Goal: Find specific page/section: Find specific page/section

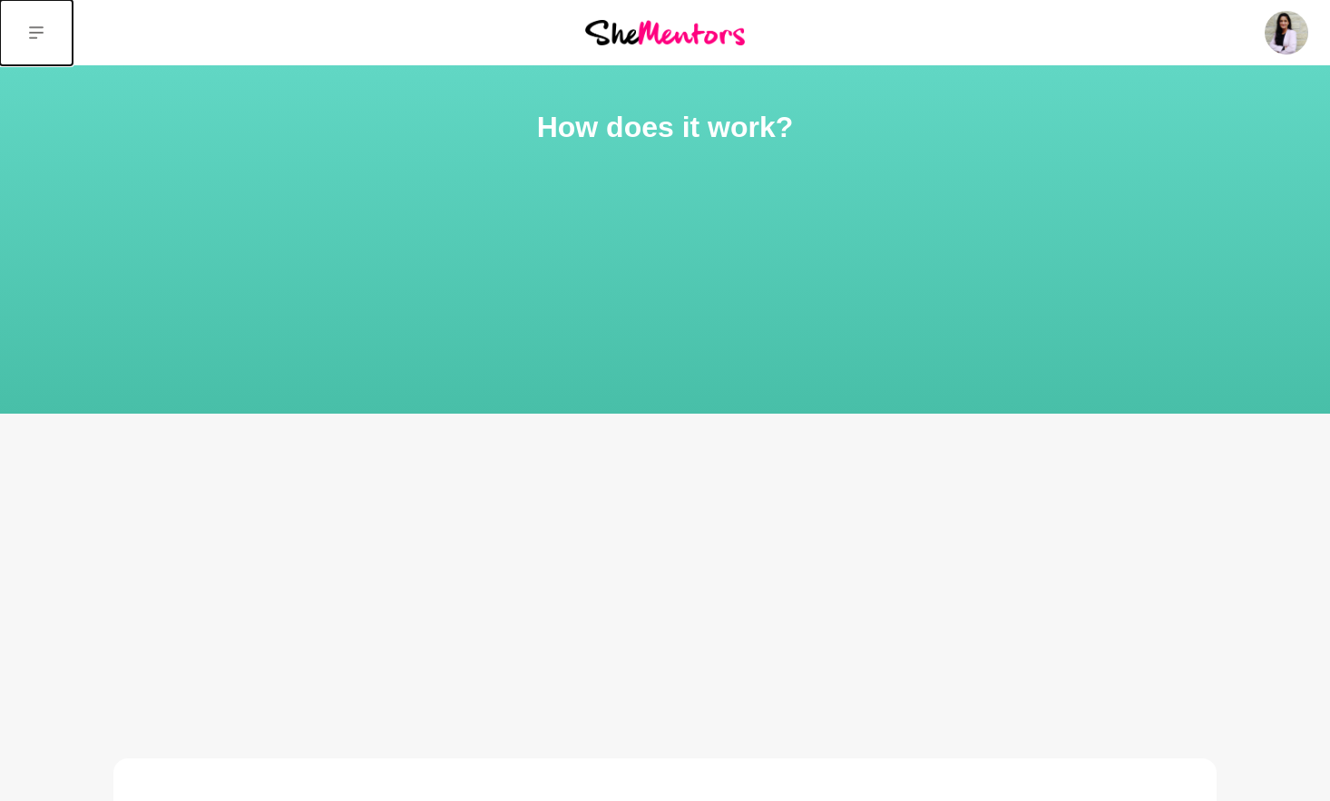
click at [34, 25] on icon at bounding box center [36, 32] width 15 height 15
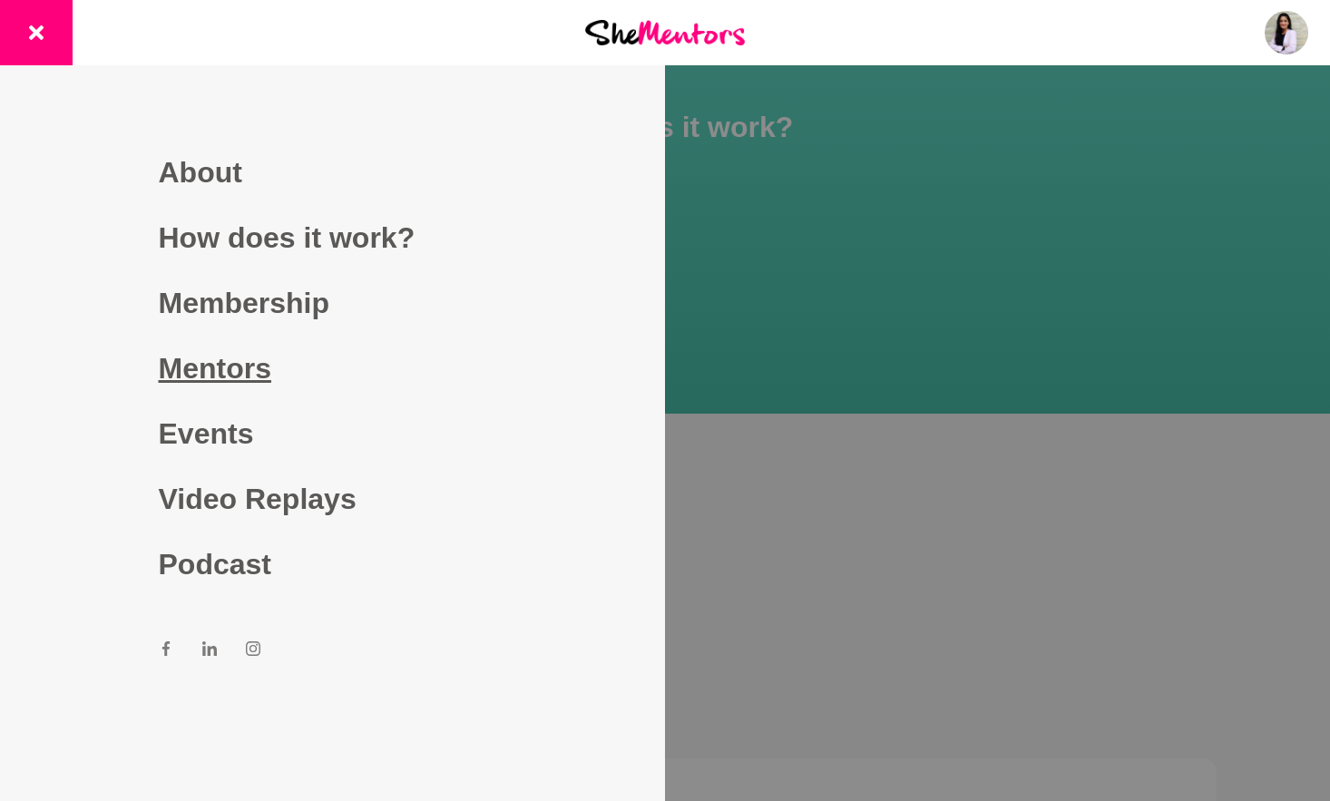
click at [224, 379] on link "Mentors" at bounding box center [333, 368] width 348 height 65
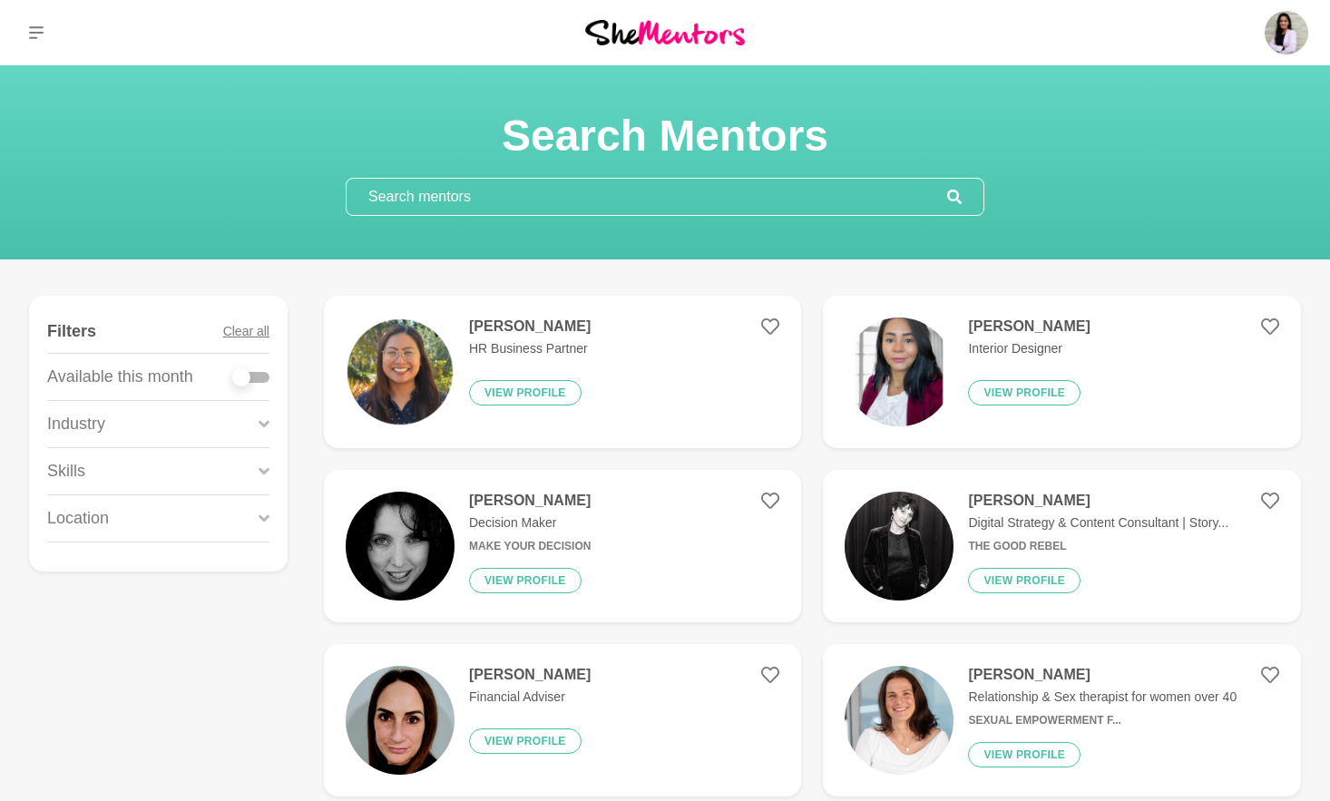
click at [614, 200] on input "text" at bounding box center [646, 197] width 600 height 36
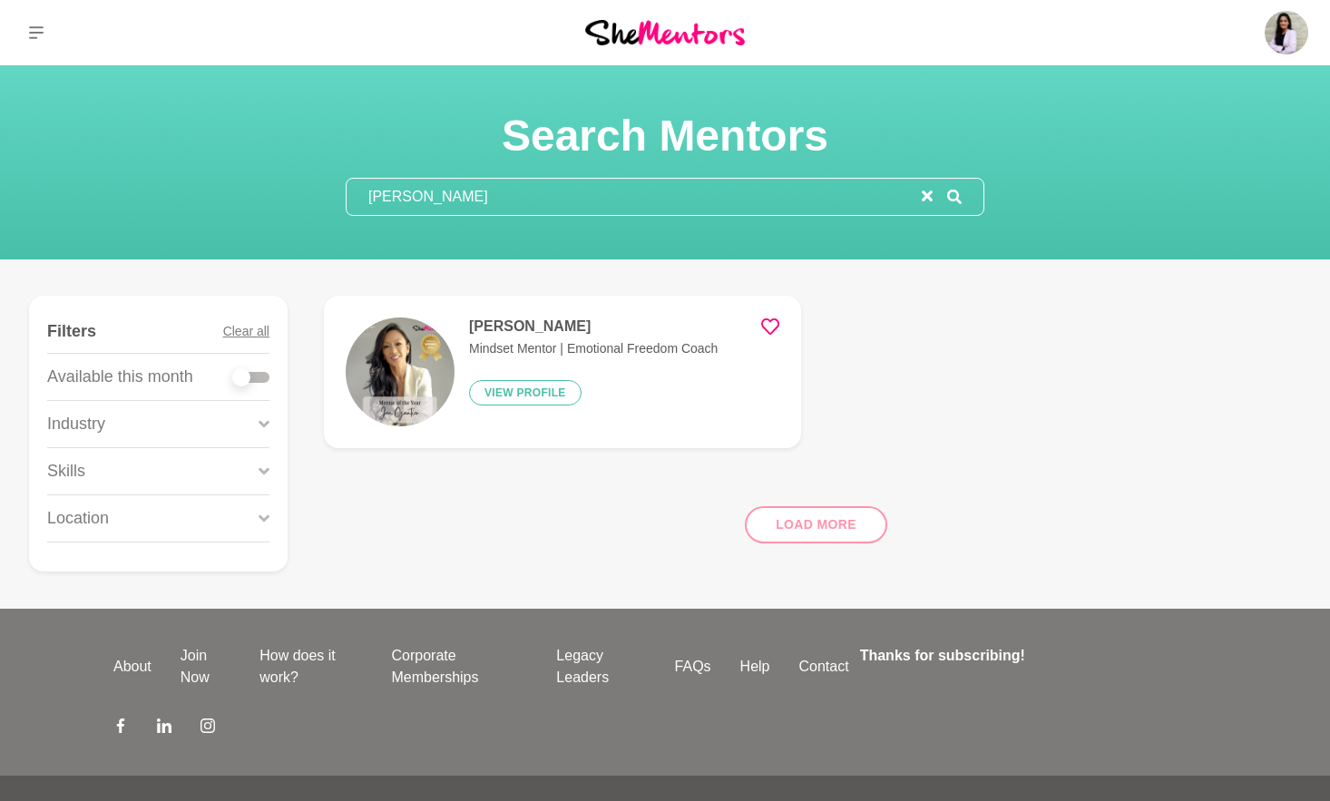
type input "[PERSON_NAME]"
click at [524, 325] on h4 "[PERSON_NAME]" at bounding box center [593, 326] width 249 height 18
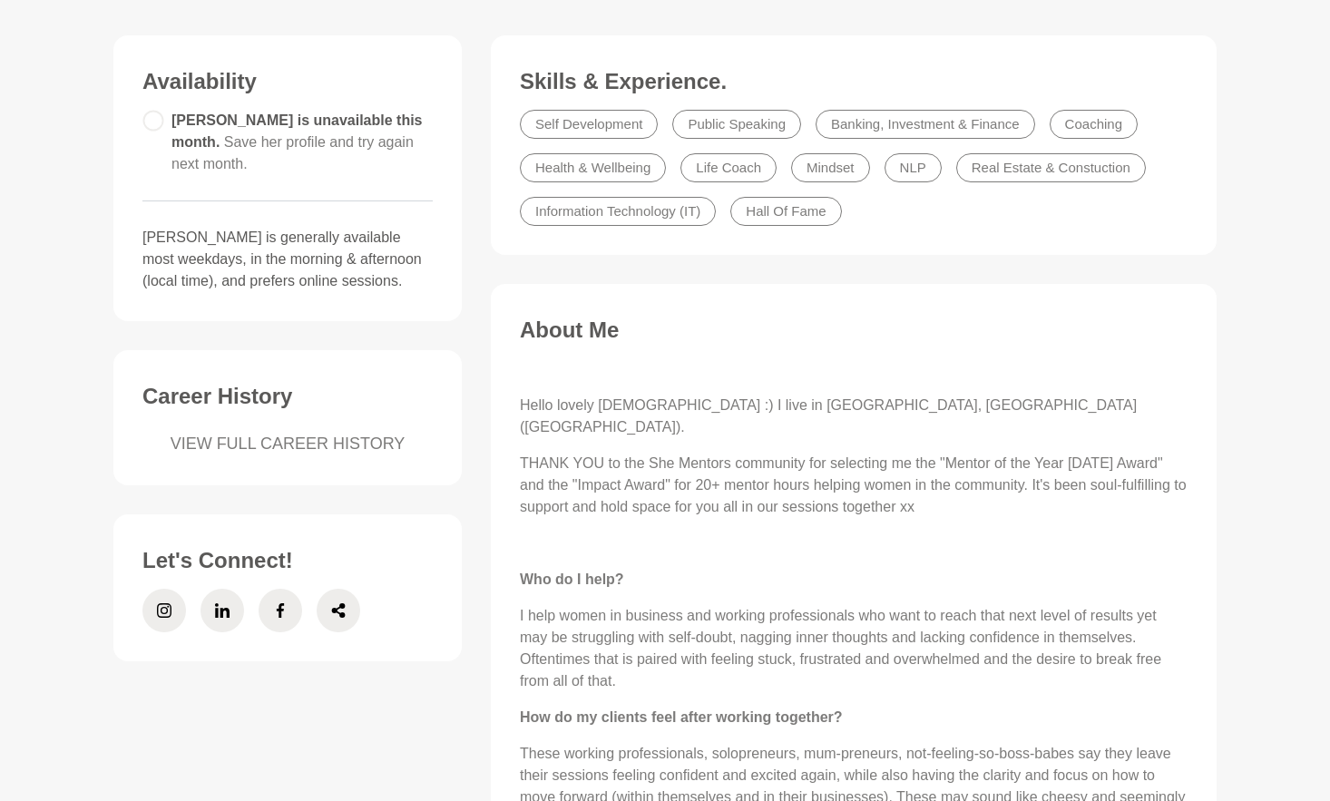
scroll to position [459, 0]
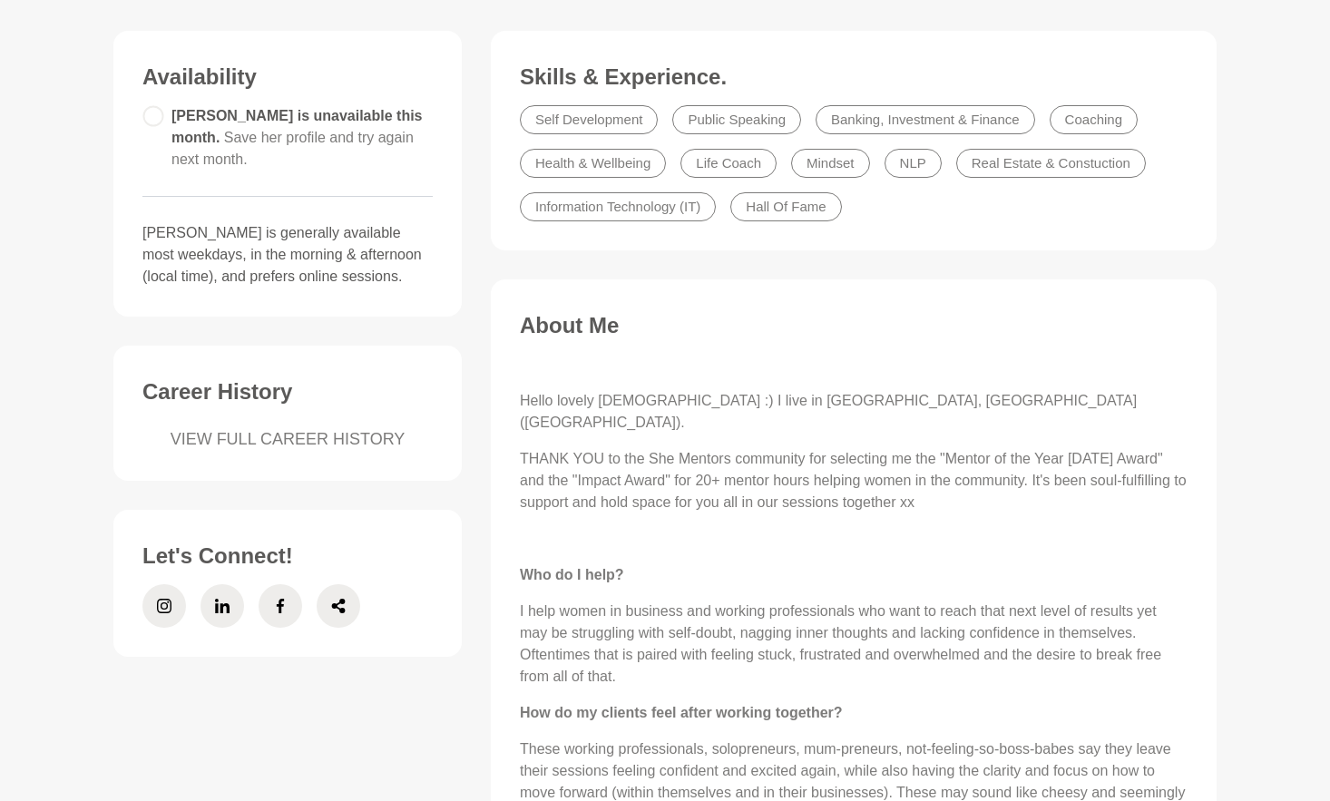
click at [350, 427] on link "VIEW FULL CAREER HISTORY" at bounding box center [287, 439] width 290 height 24
